Goal: Transaction & Acquisition: Purchase product/service

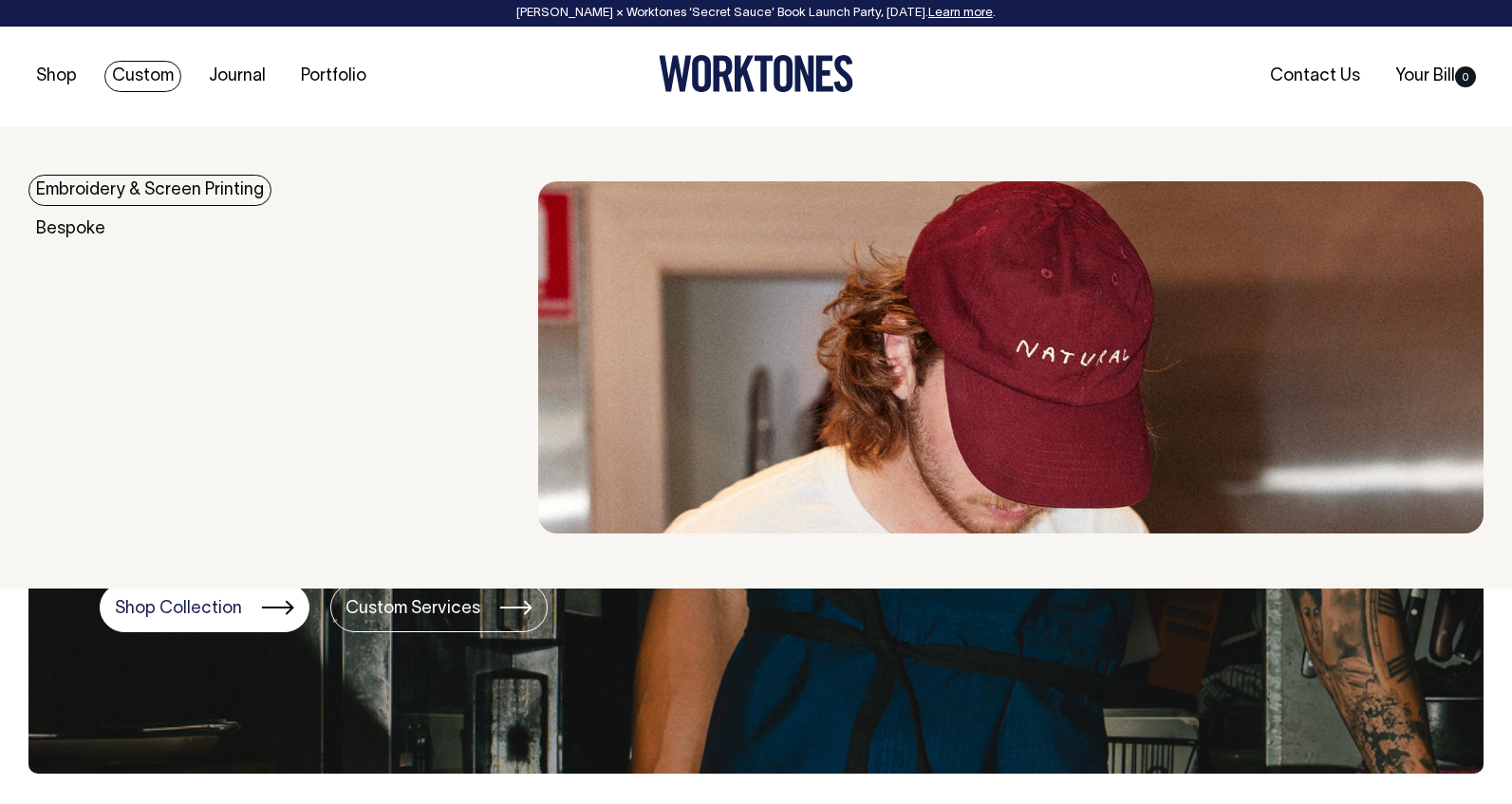
click at [133, 184] on link "Embroidery & Screen Printing" at bounding box center [150, 190] width 243 height 32
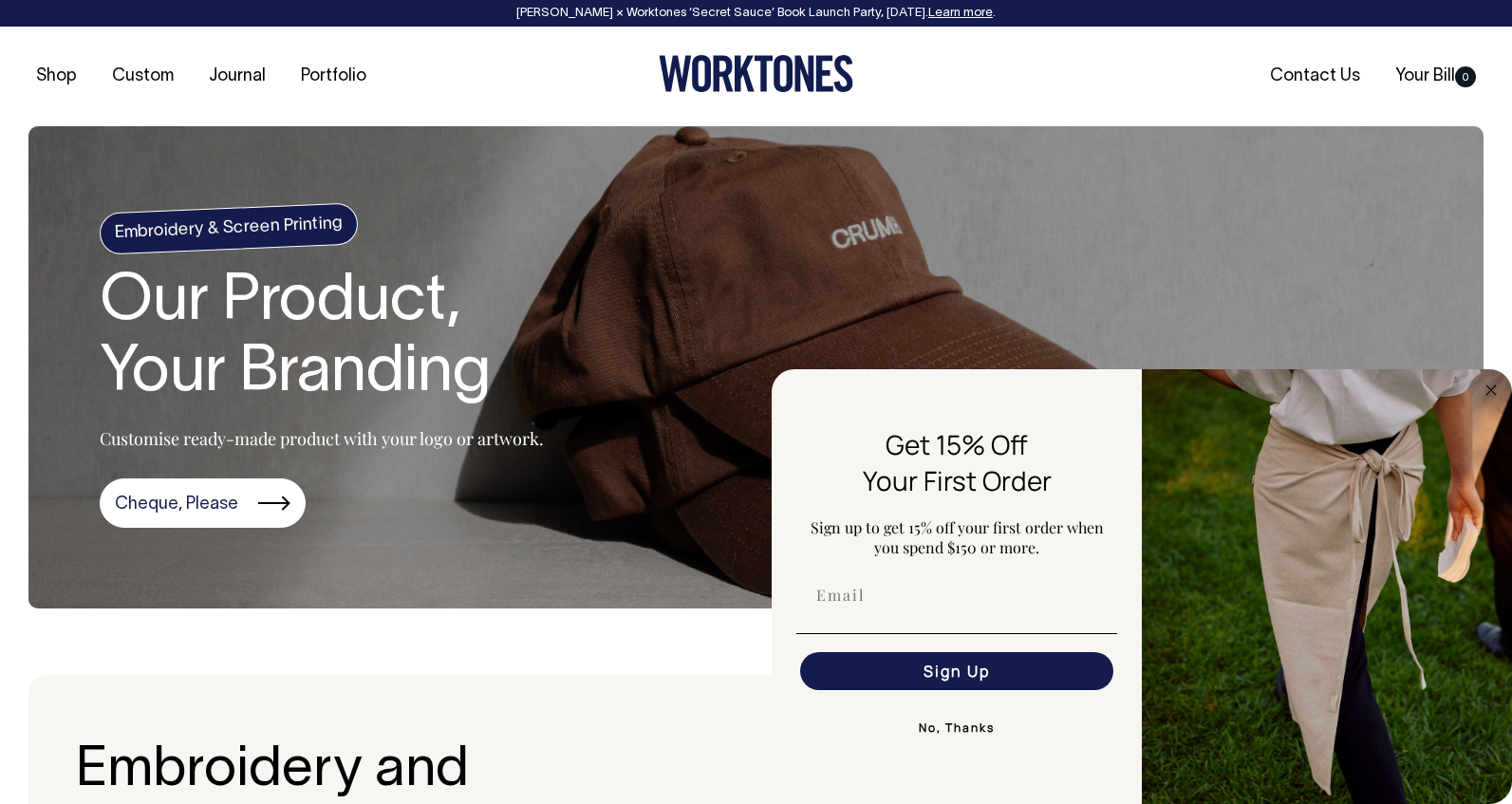
click at [1491, 384] on circle "Close dialog" at bounding box center [1492, 389] width 22 height 22
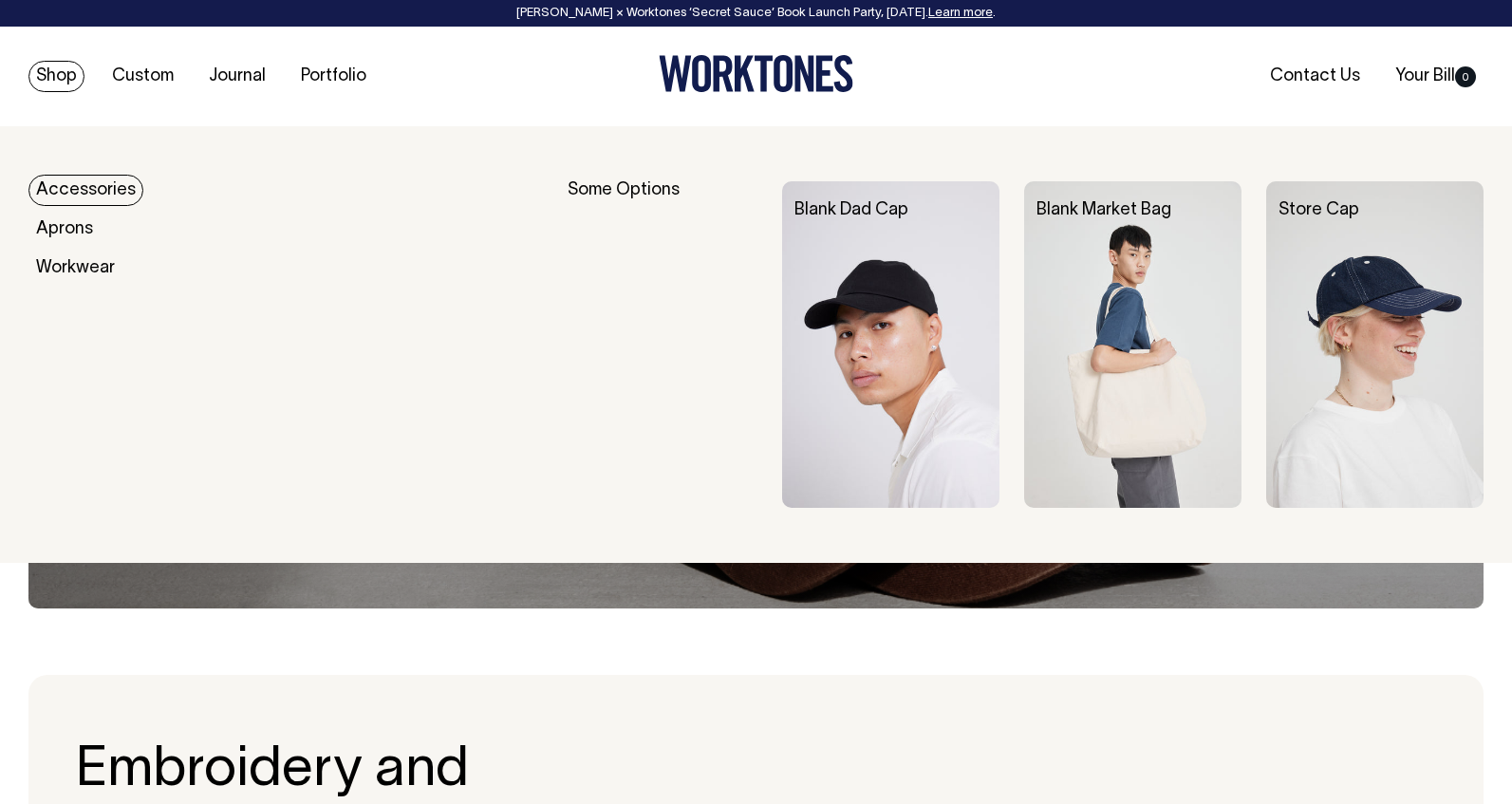
click at [95, 185] on link "Accessories" at bounding box center [86, 190] width 115 height 32
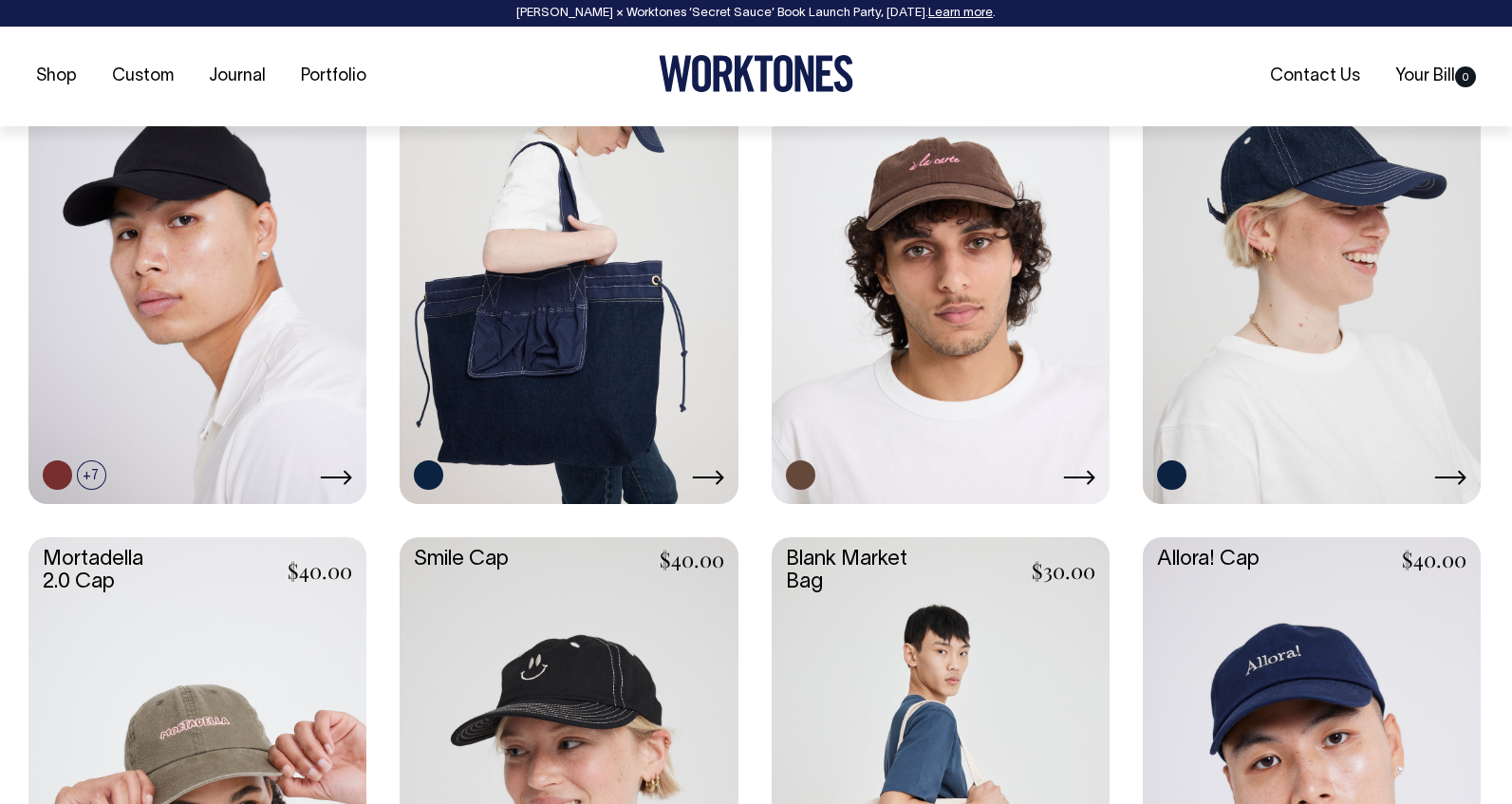
scroll to position [949, 0]
click at [243, 340] on link at bounding box center [197, 247] width 338 height 503
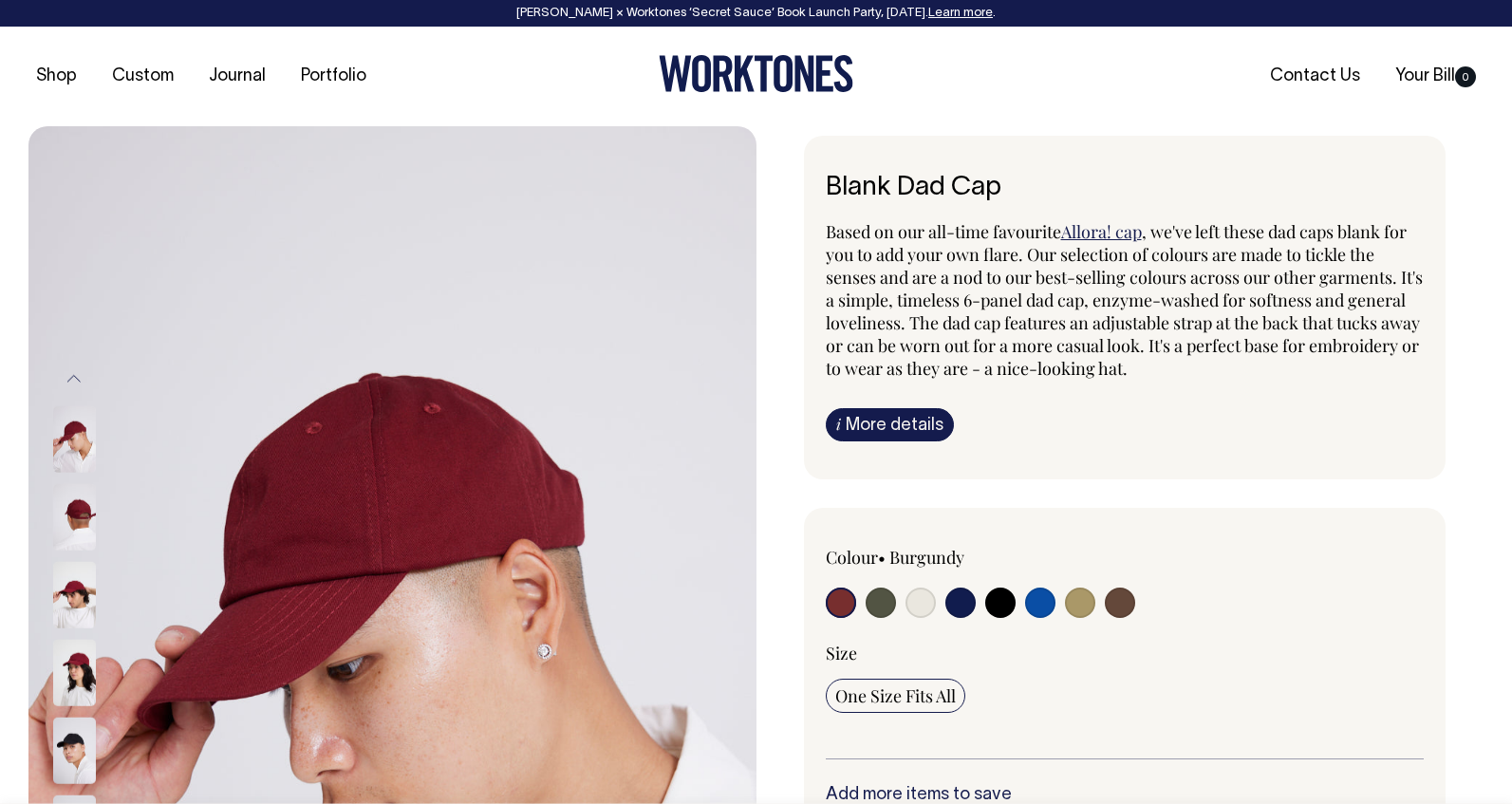
click at [1042, 603] on input "radio" at bounding box center [1041, 602] width 31 height 31
radio input "true"
select select "Worker Blue"
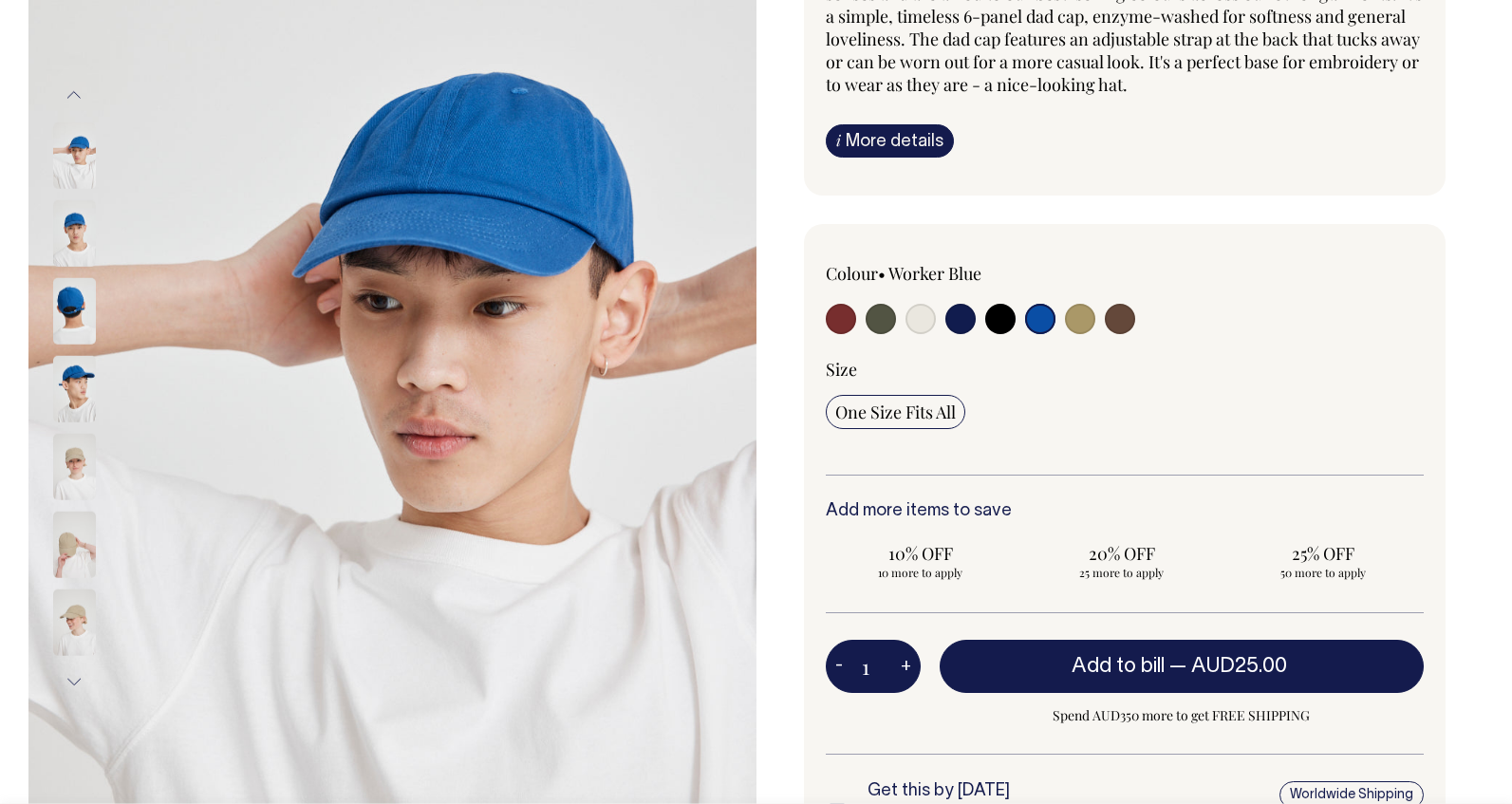
scroll to position [285, 0]
click at [1314, 564] on span "50 more to apply" at bounding box center [1323, 572] width 171 height 15
click at [1314, 563] on input "25% OFF 50 more to apply" at bounding box center [1323, 560] width 190 height 50
radio input "true"
type input "50"
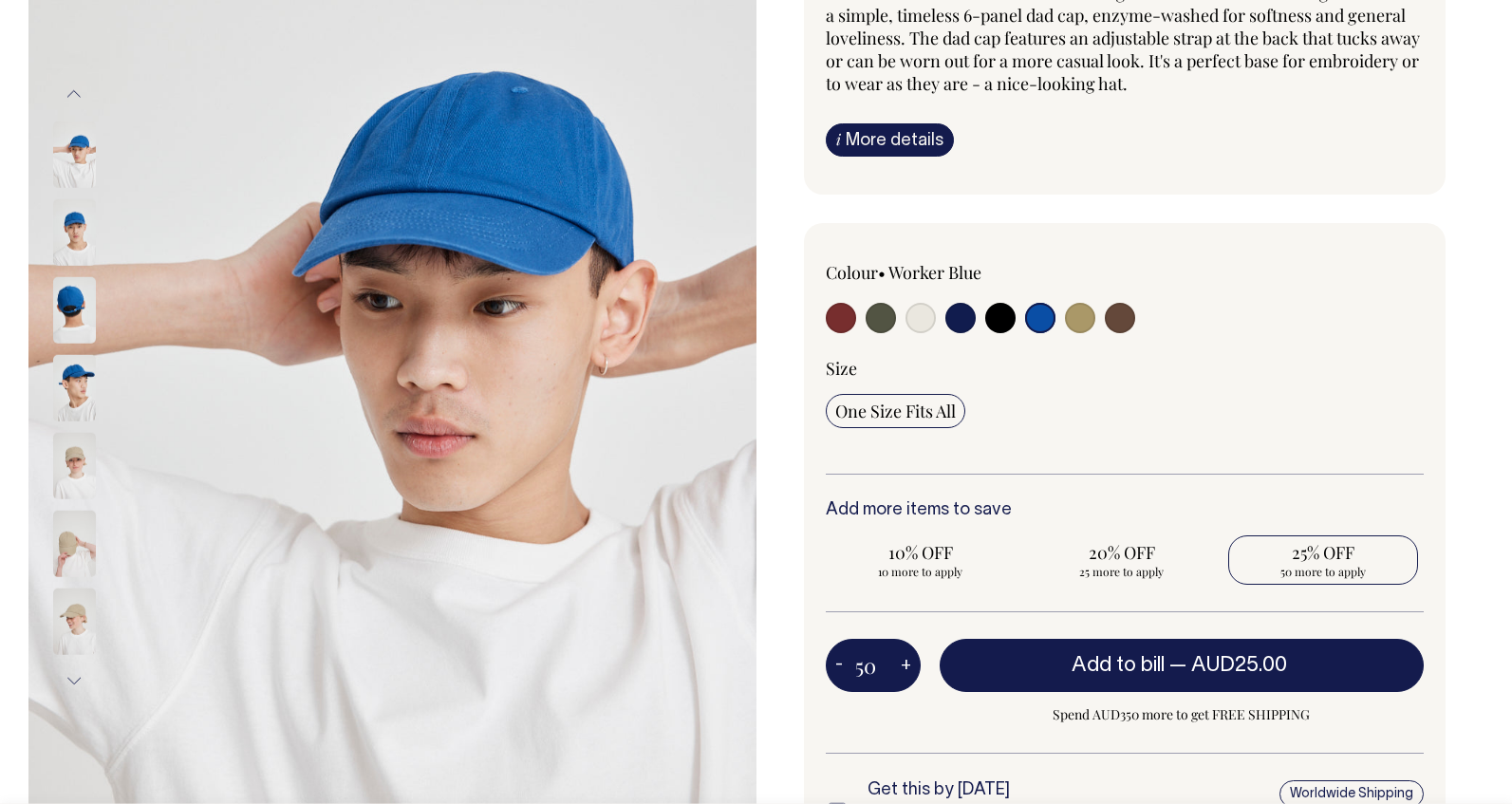
radio input "true"
select select
type input "50"
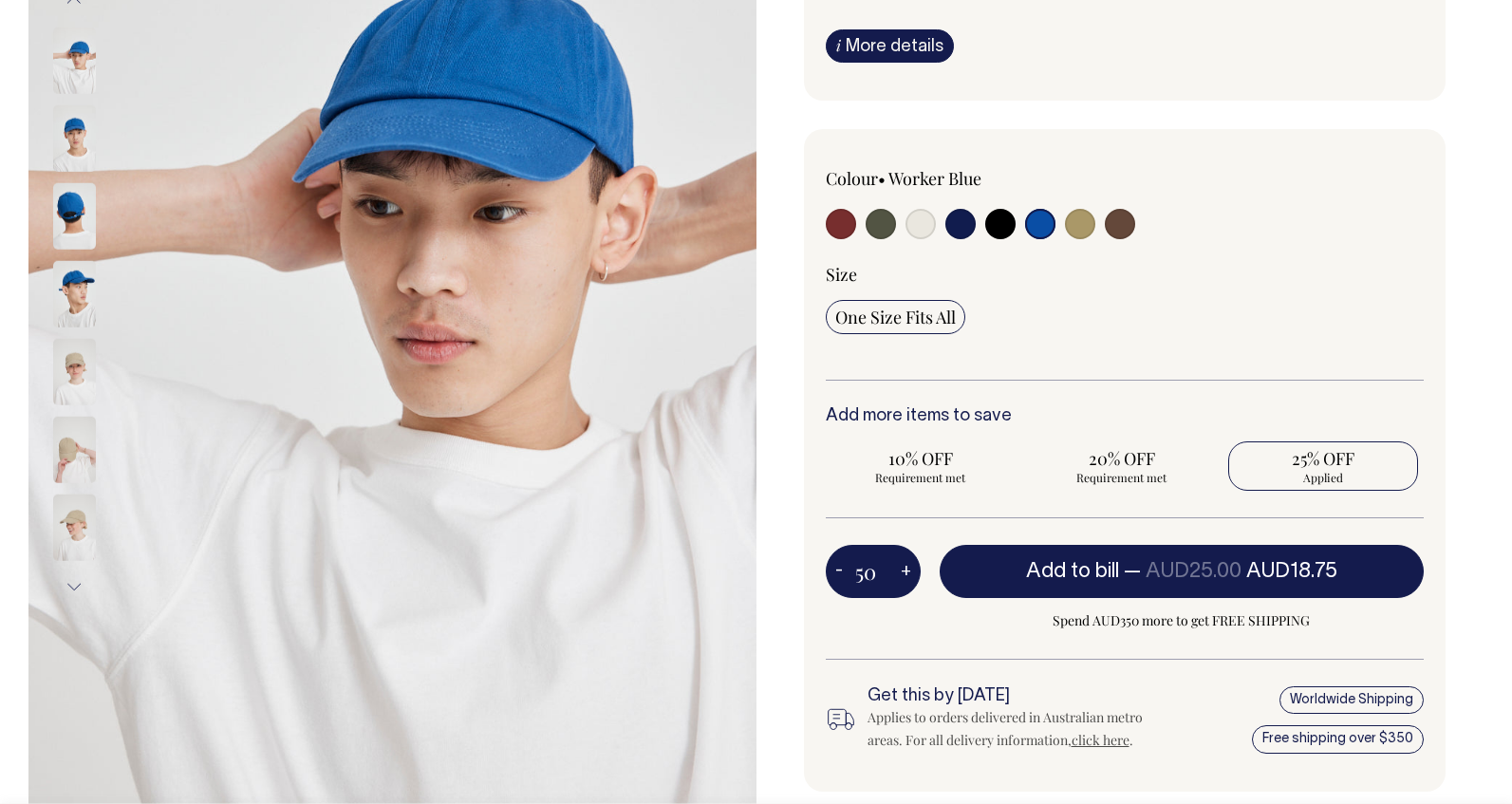
scroll to position [380, 0]
